Goal: Navigation & Orientation: Find specific page/section

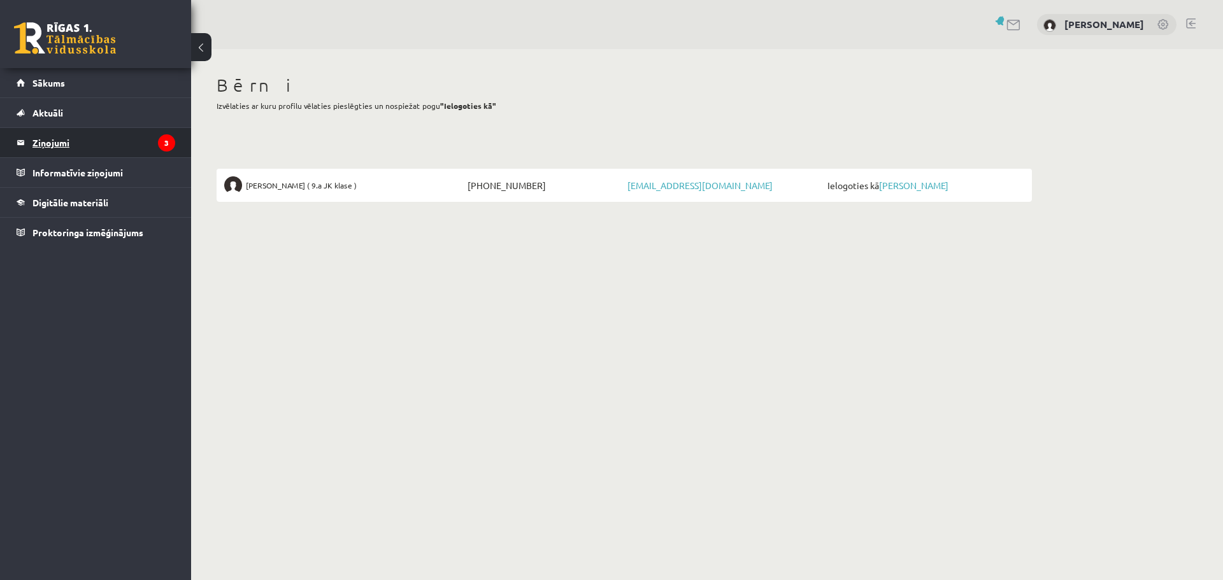
click at [45, 145] on legend "Ziņojumi 3" at bounding box center [103, 142] width 143 height 29
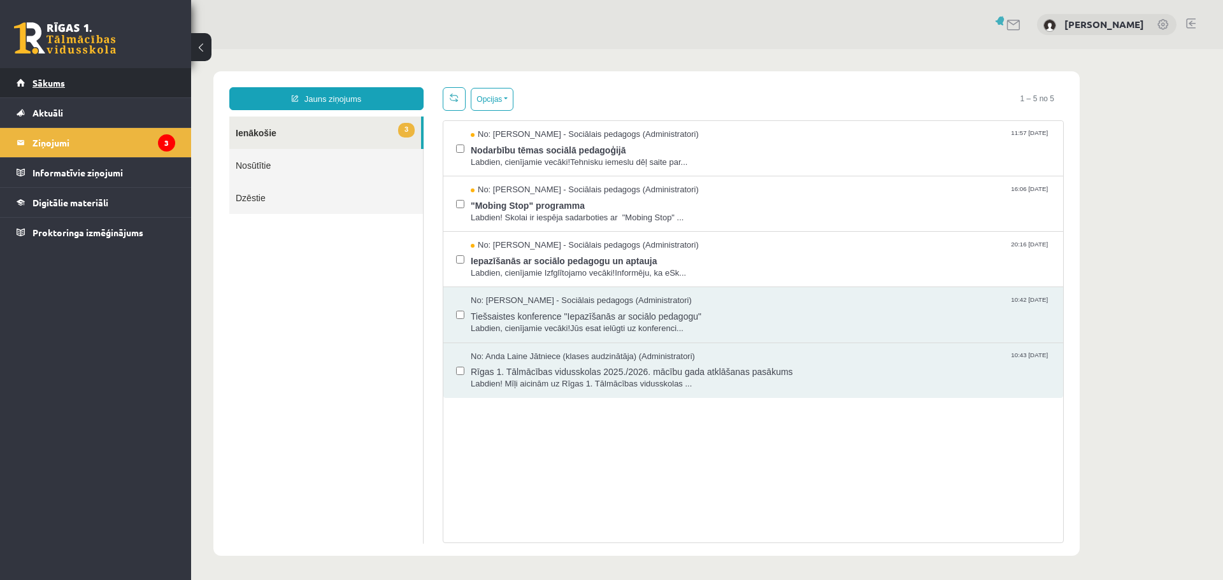
click at [50, 82] on span "Sākums" at bounding box center [48, 82] width 32 height 11
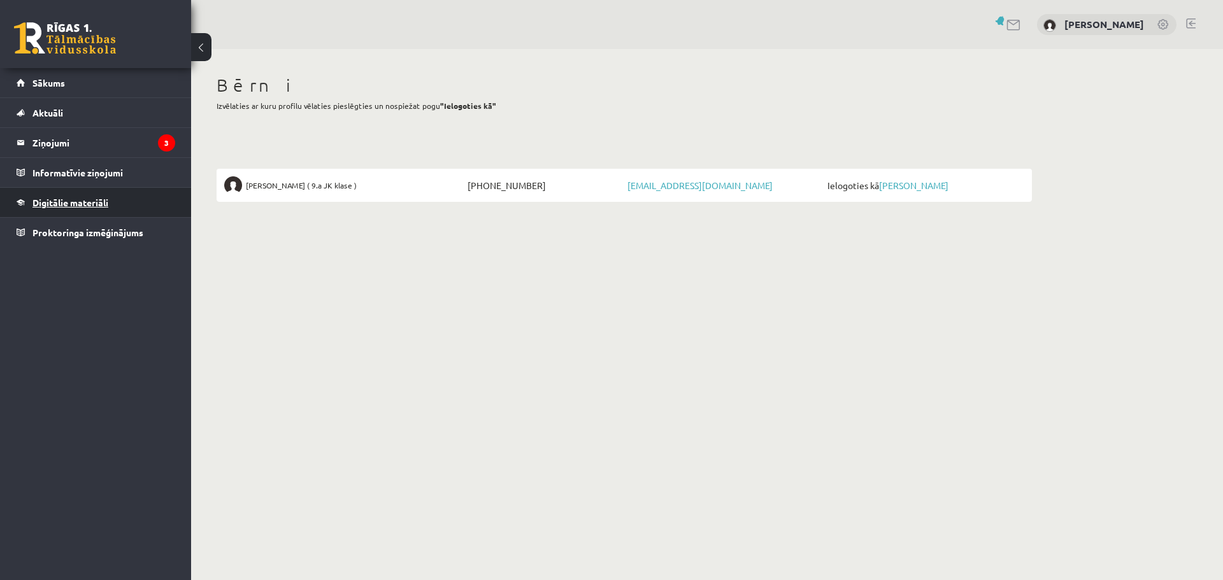
click at [49, 202] on span "Digitālie materiāli" at bounding box center [70, 202] width 76 height 11
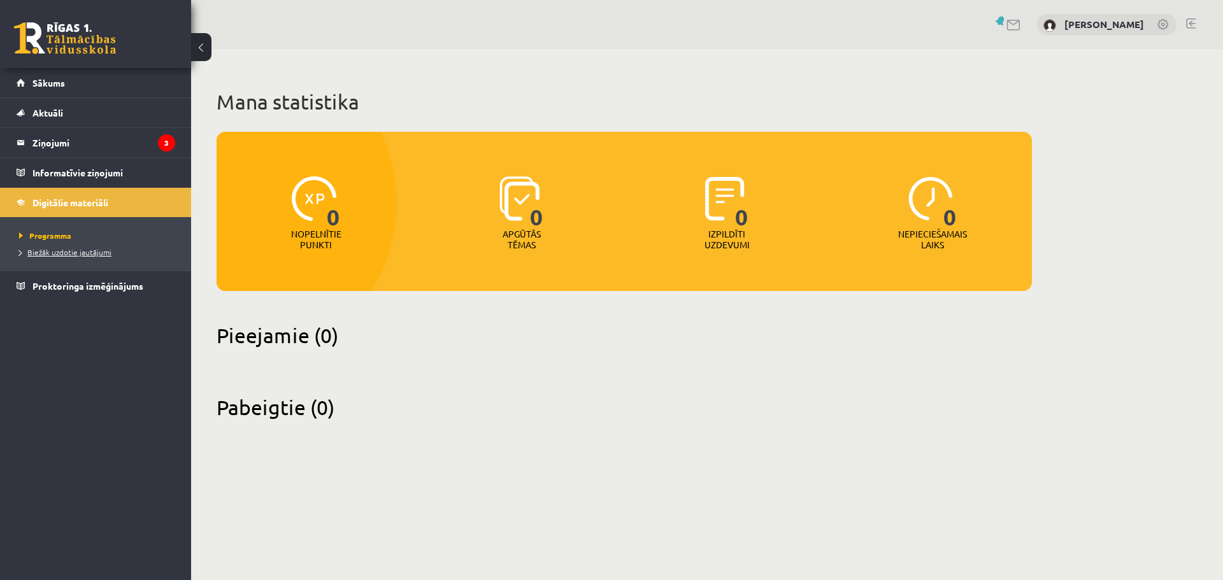
click at [40, 252] on span "Biežāk uzdotie jautājumi" at bounding box center [65, 252] width 92 height 10
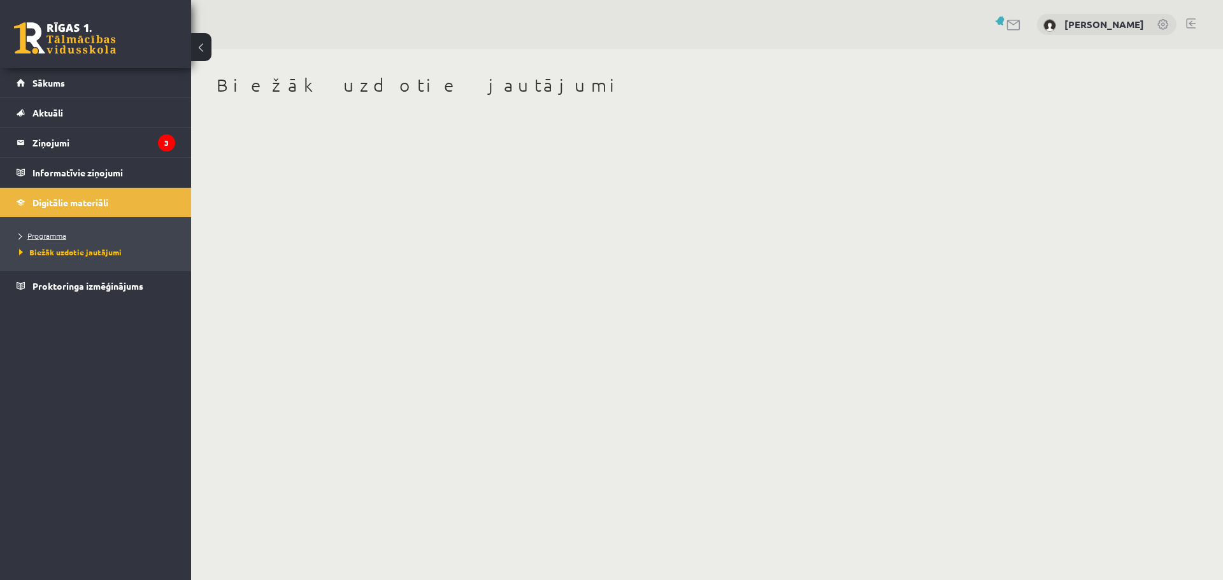
click at [44, 232] on span "Programma" at bounding box center [42, 236] width 47 height 10
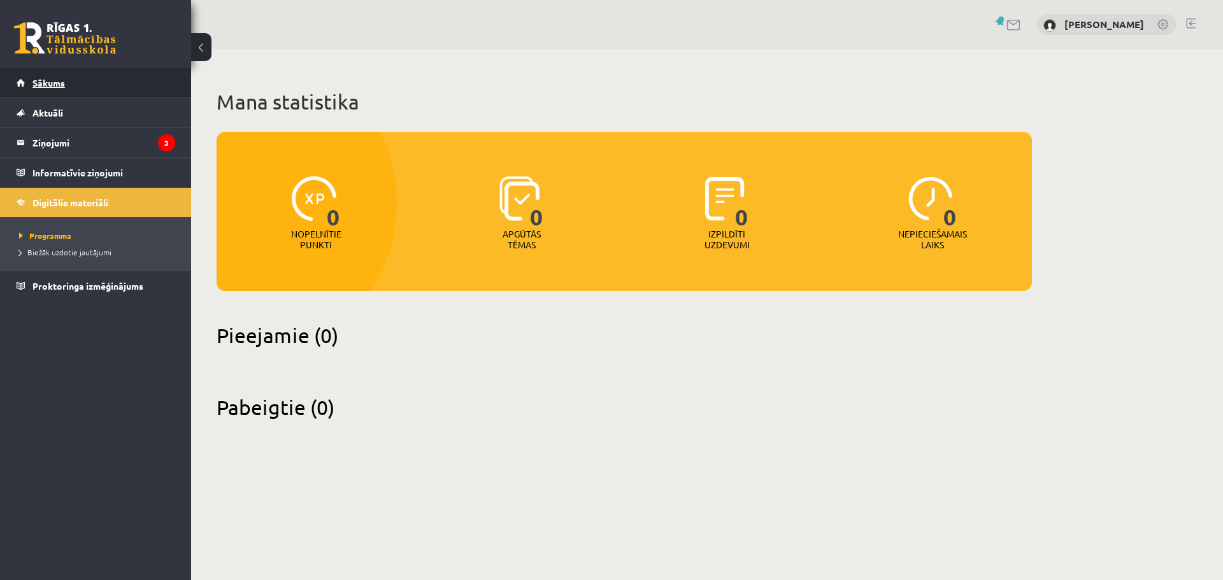
click at [45, 76] on link "Sākums" at bounding box center [96, 82] width 159 height 29
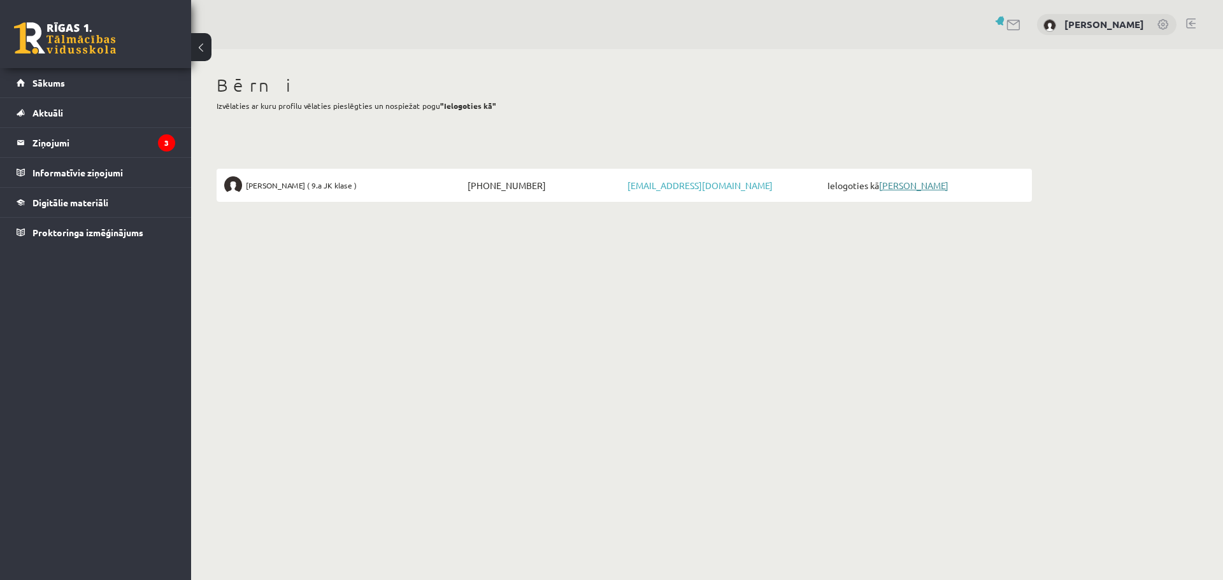
click at [916, 187] on link "[PERSON_NAME]" at bounding box center [913, 185] width 69 height 11
